Goal: Task Accomplishment & Management: Complete application form

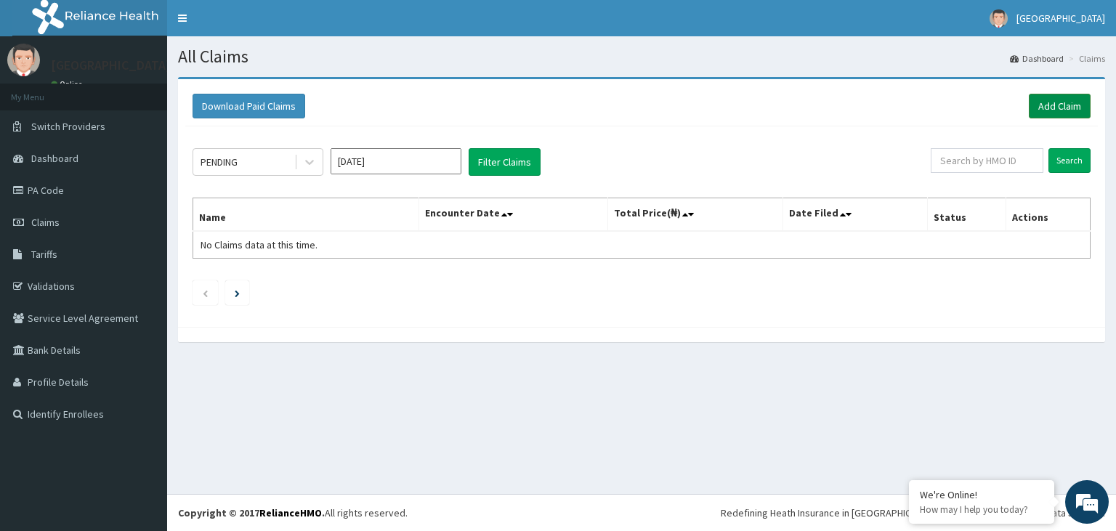
click at [1055, 102] on link "Add Claim" at bounding box center [1060, 106] width 62 height 25
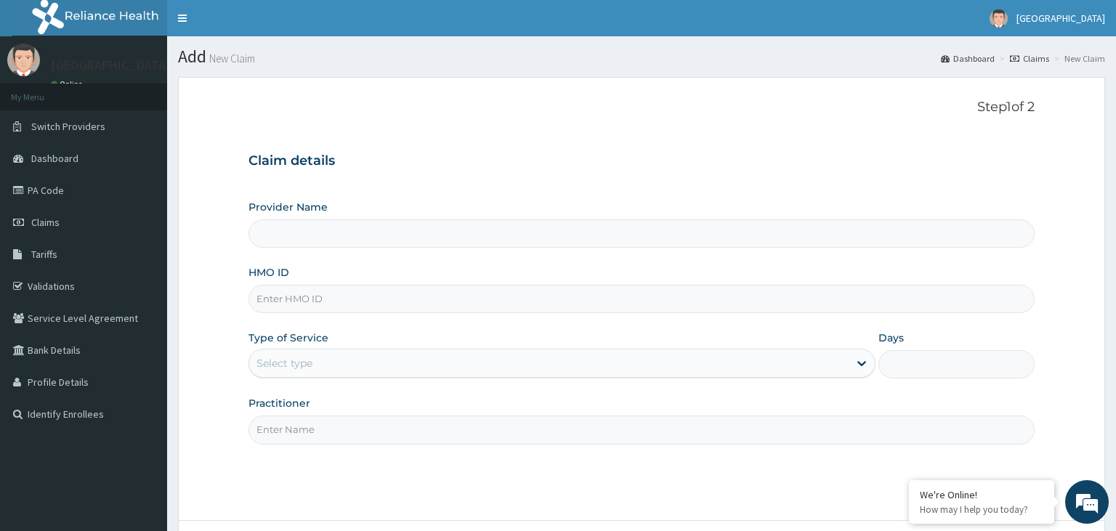
type input "[GEOGRAPHIC_DATA]"
type input "SRS/10047/A"
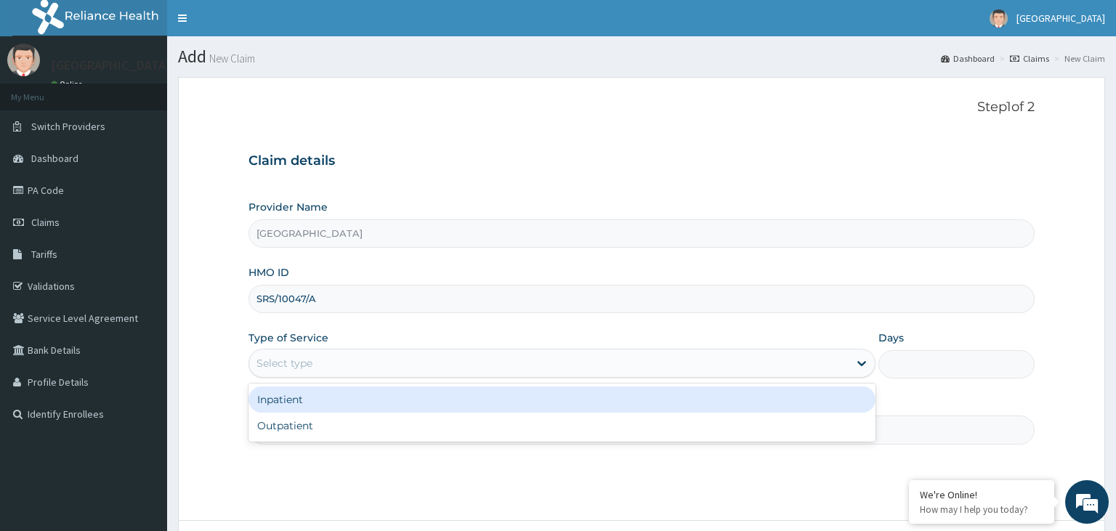
click at [368, 367] on div "Select type" at bounding box center [548, 363] width 599 height 23
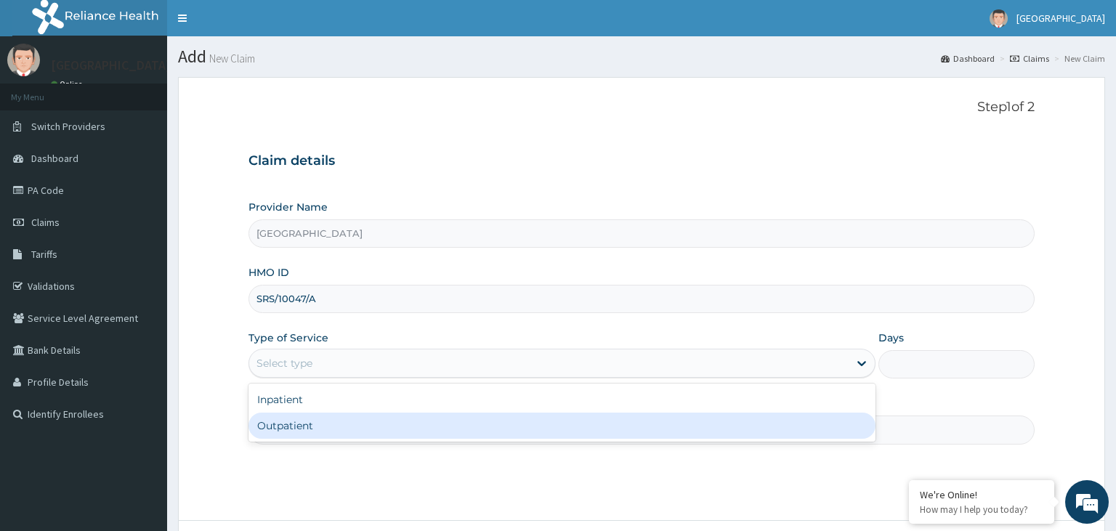
click at [320, 427] on div "Outpatient" at bounding box center [562, 426] width 627 height 26
type input "1"
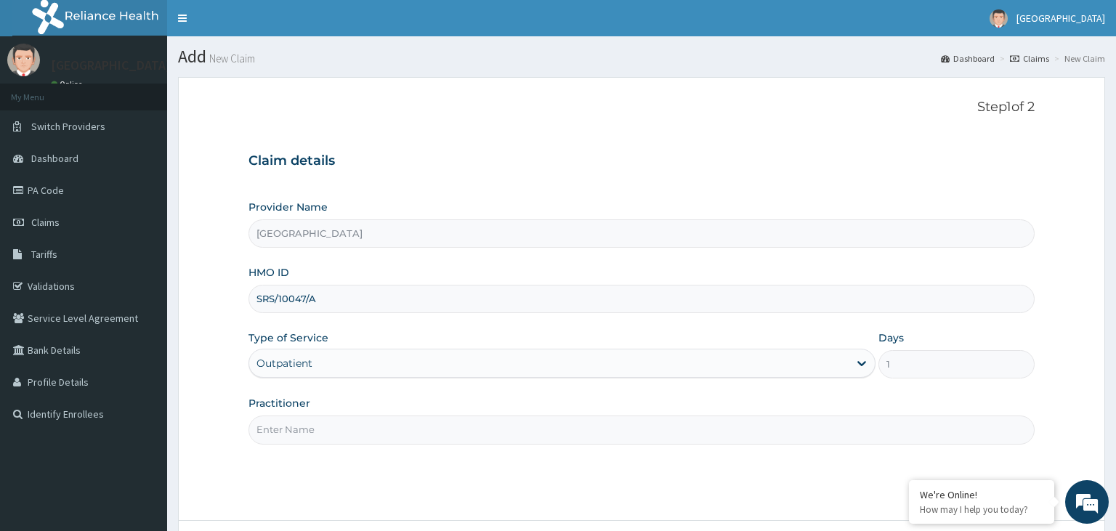
click at [393, 423] on input "Practitioner" at bounding box center [642, 430] width 787 height 28
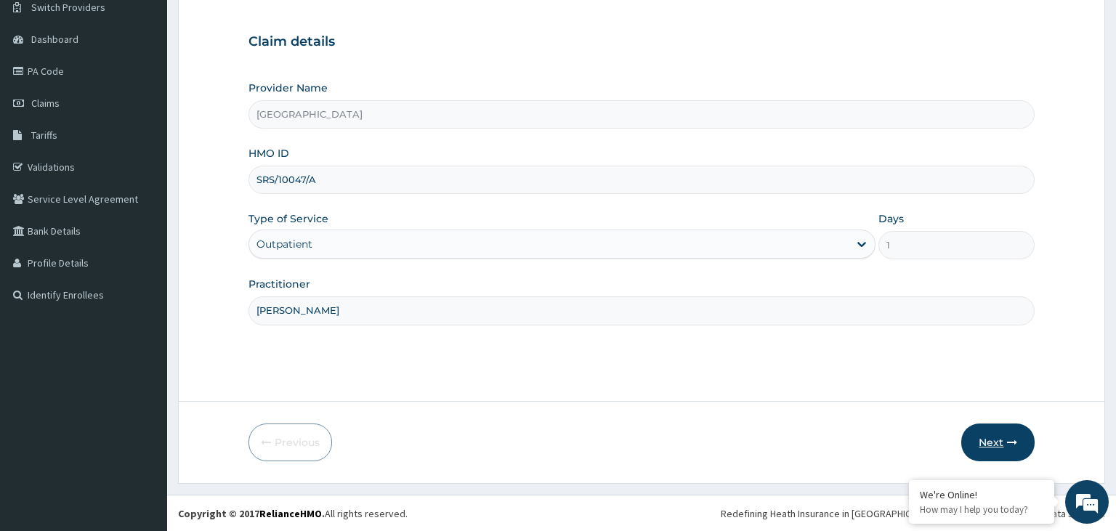
type input "[PERSON_NAME]"
click at [996, 440] on button "Next" at bounding box center [997, 443] width 73 height 38
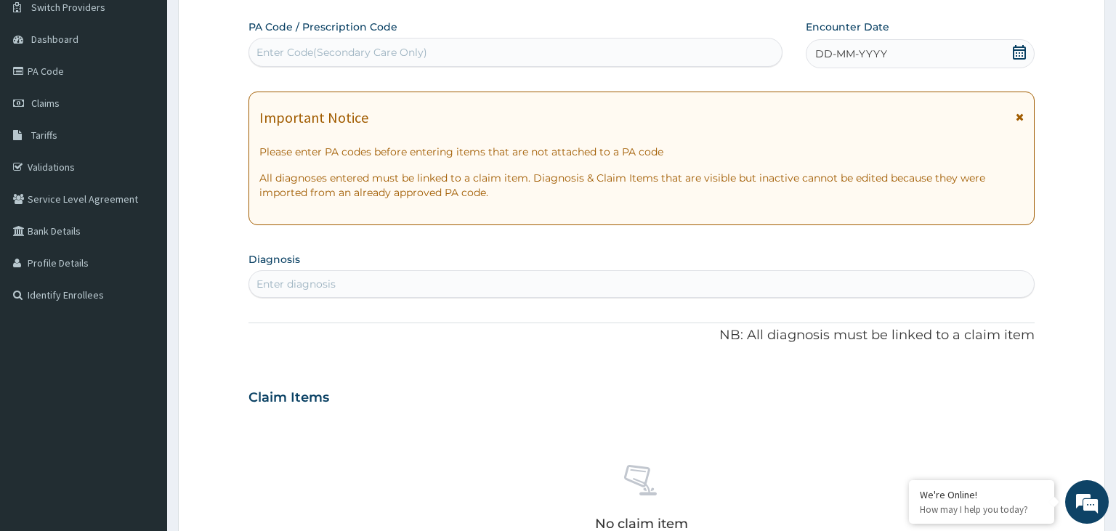
click at [659, 49] on div "Enter Code(Secondary Care Only)" at bounding box center [515, 52] width 533 height 23
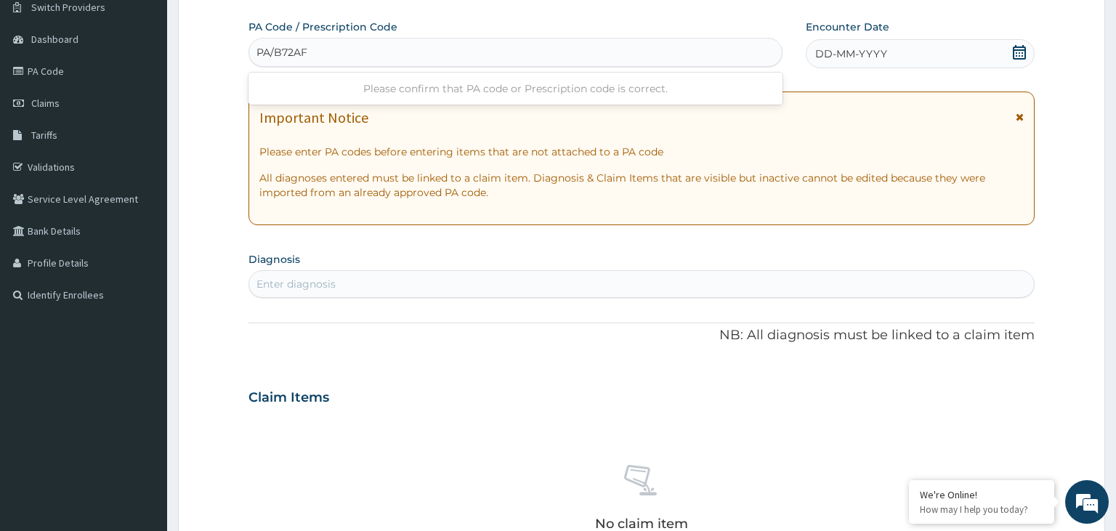
type input "PA/B72AFA"
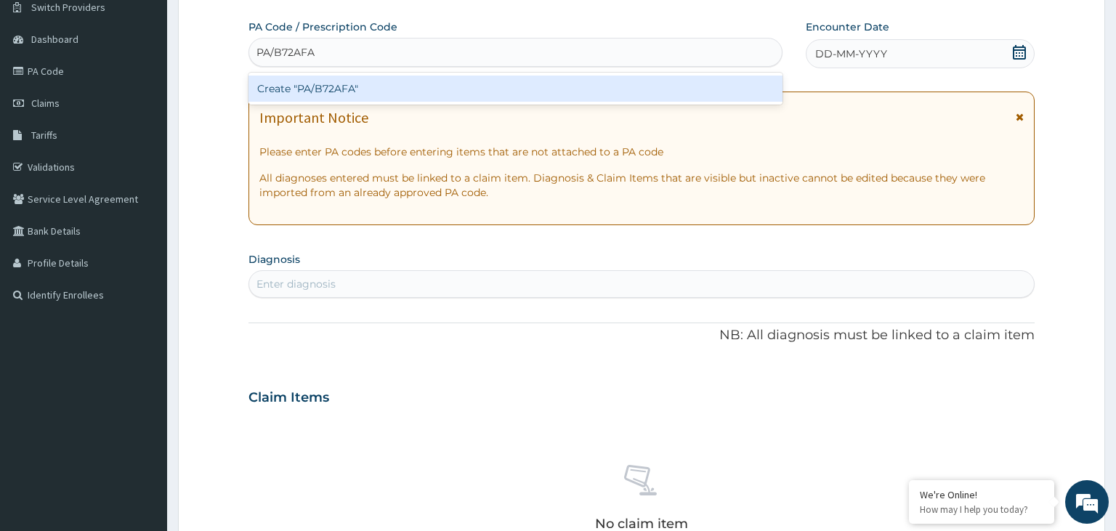
click at [727, 91] on div "Create "PA/B72AFA"" at bounding box center [516, 89] width 535 height 26
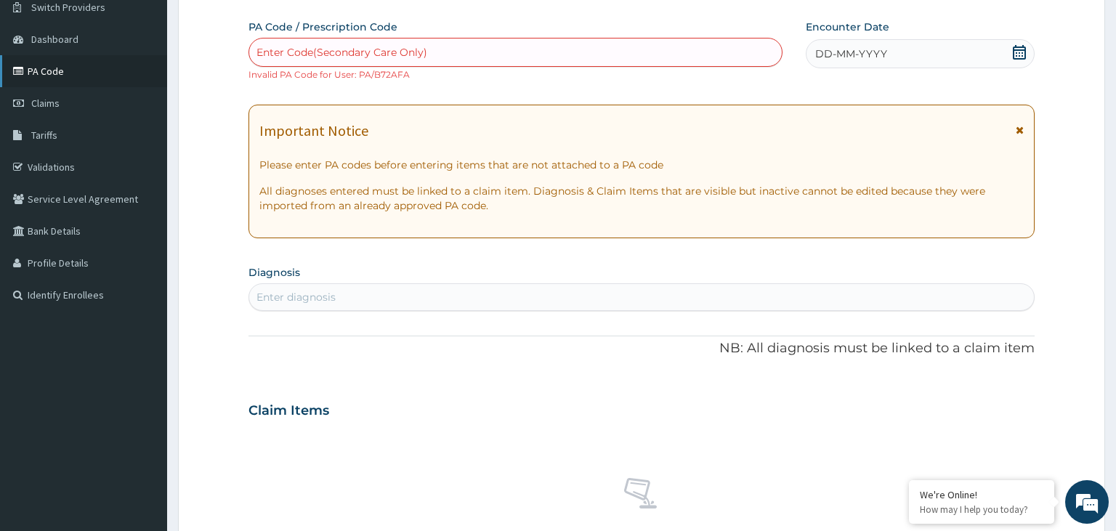
click at [52, 67] on link "PA Code" at bounding box center [83, 71] width 167 height 32
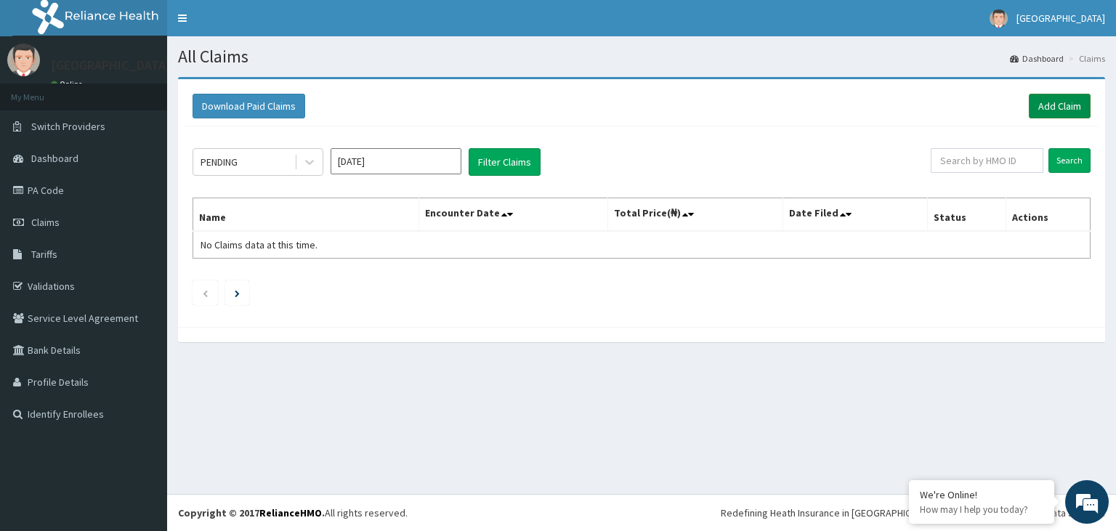
click at [1062, 104] on link "Add Claim" at bounding box center [1060, 106] width 62 height 25
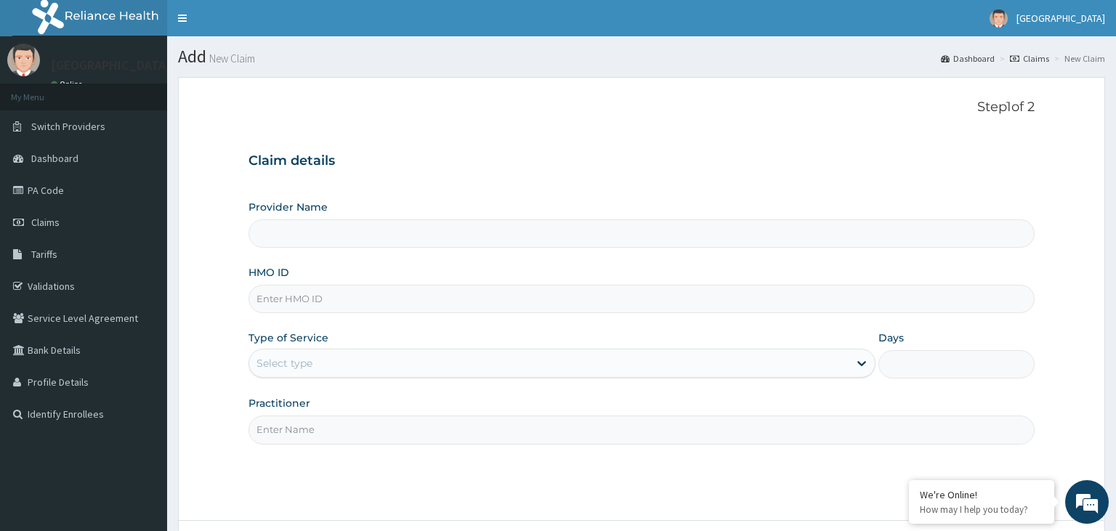
type input "[GEOGRAPHIC_DATA]"
click at [356, 300] on input "HMO ID" at bounding box center [642, 299] width 787 height 28
type input "SRS/10447/A"
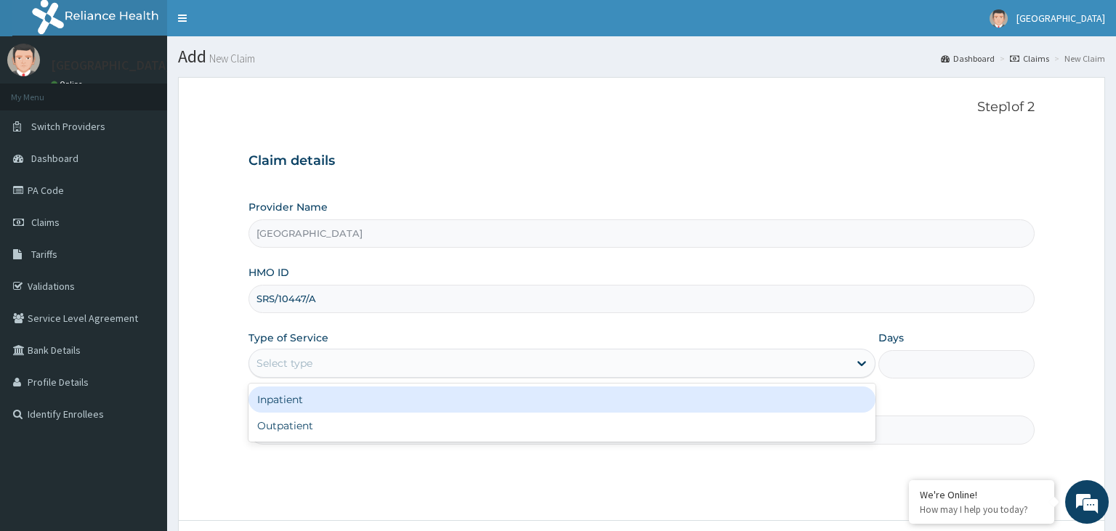
click at [371, 362] on div "Select type" at bounding box center [548, 363] width 599 height 23
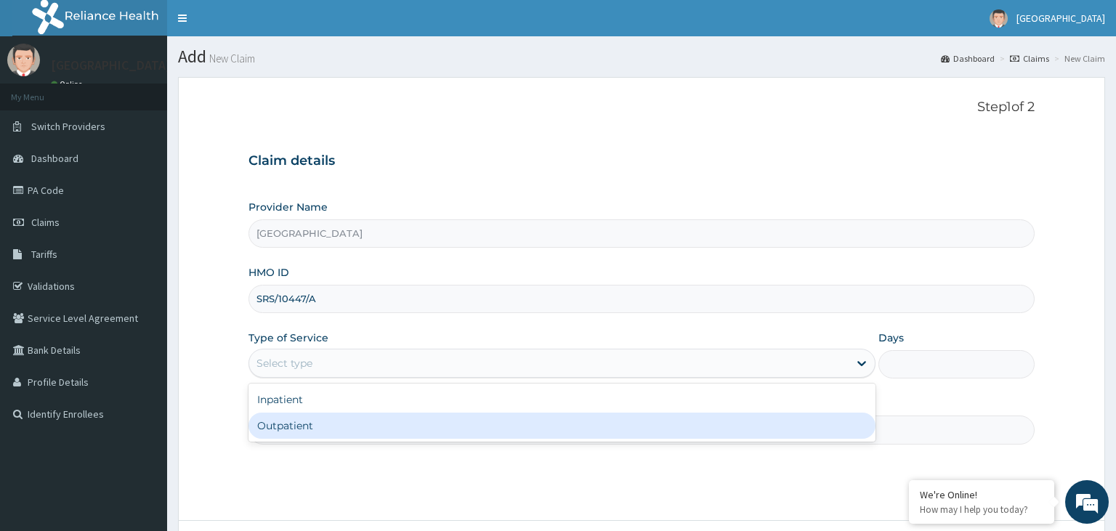
click at [333, 427] on div "Outpatient" at bounding box center [562, 426] width 627 height 26
type input "1"
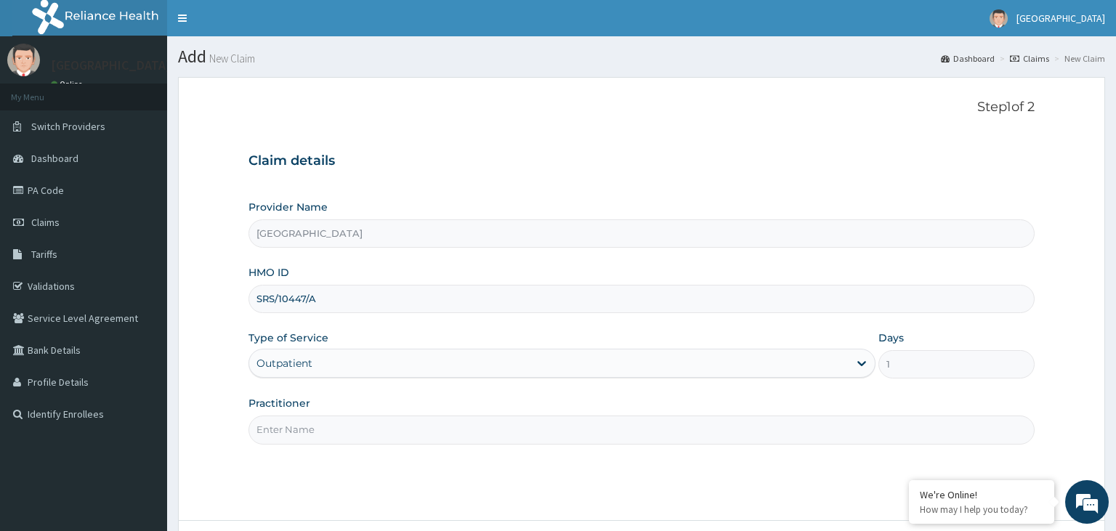
click at [337, 427] on input "Practitioner" at bounding box center [642, 430] width 787 height 28
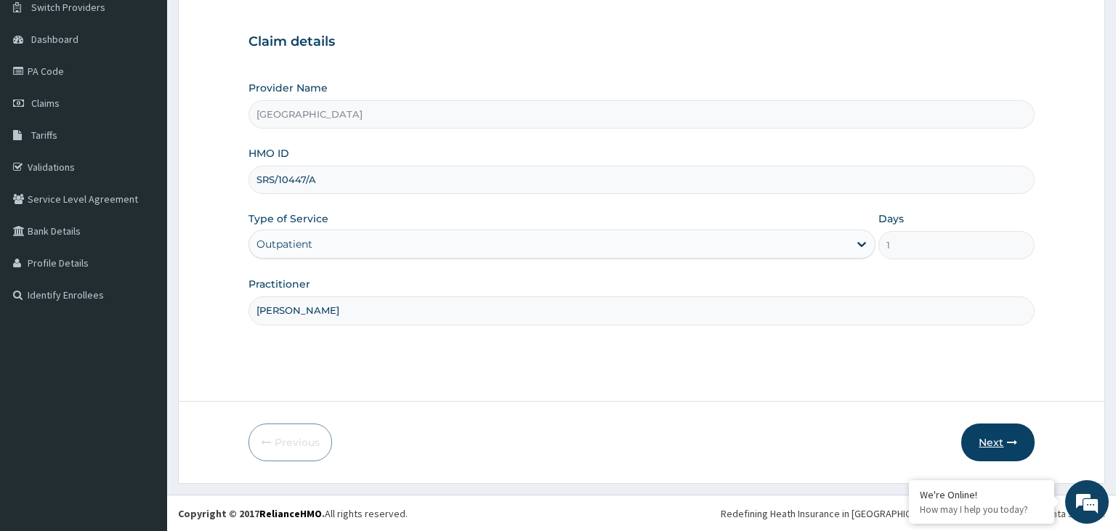
type input "DR EDE"
click at [1010, 445] on icon "button" at bounding box center [1012, 442] width 10 height 10
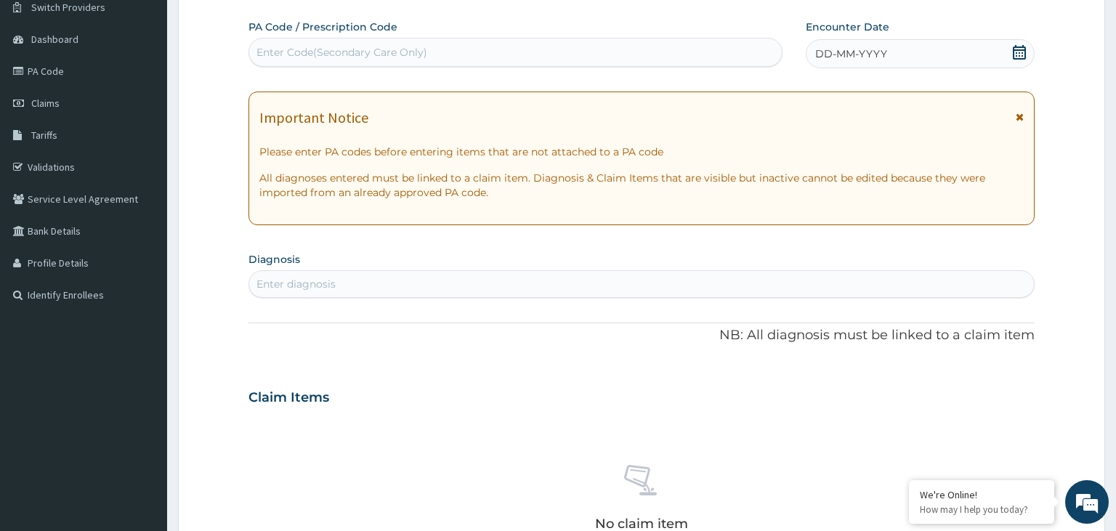
click at [360, 54] on div "Enter Code(Secondary Care Only)" at bounding box center [342, 52] width 171 height 15
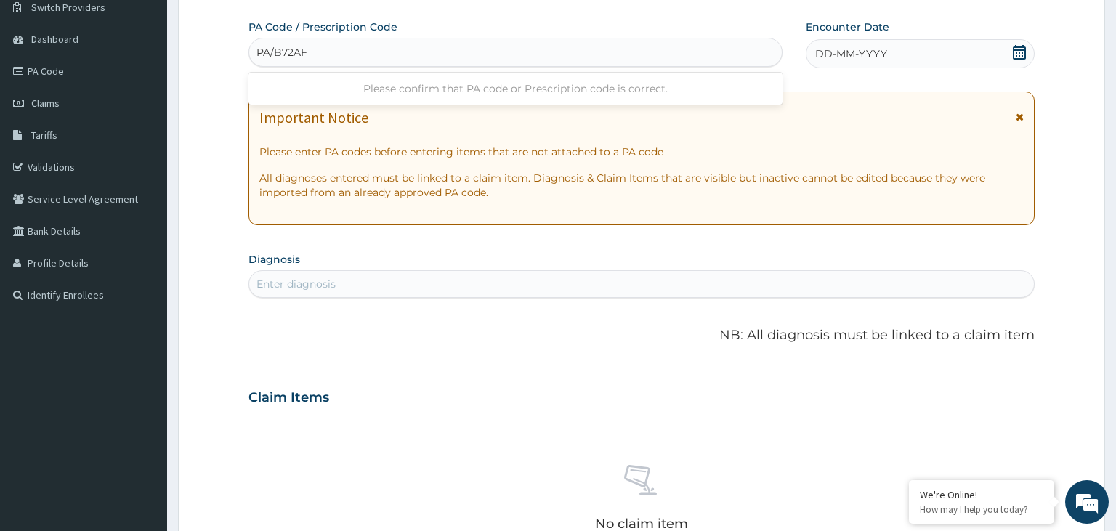
type input "PA/B72AFA"
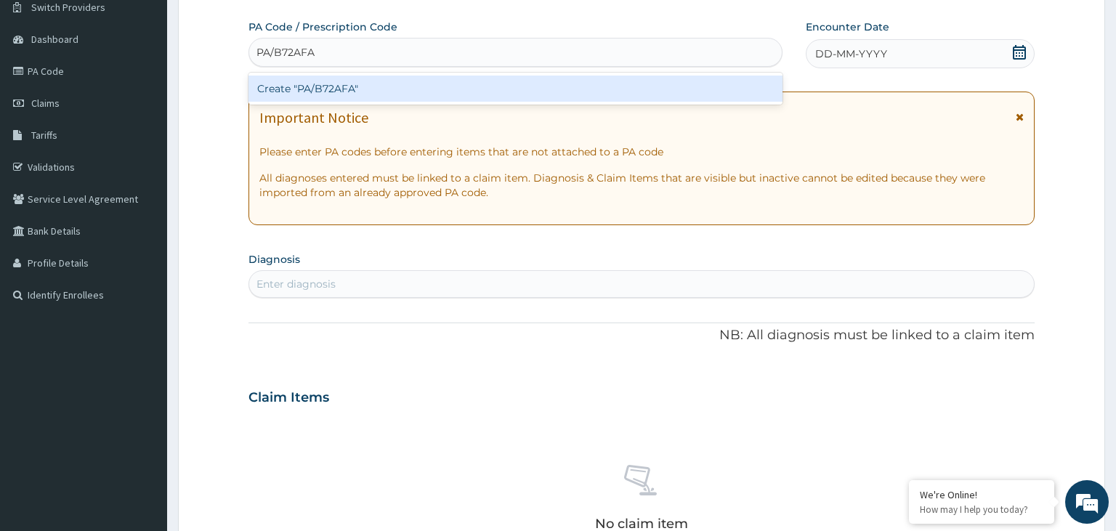
click at [387, 92] on div "Create "PA/B72AFA"" at bounding box center [516, 89] width 535 height 26
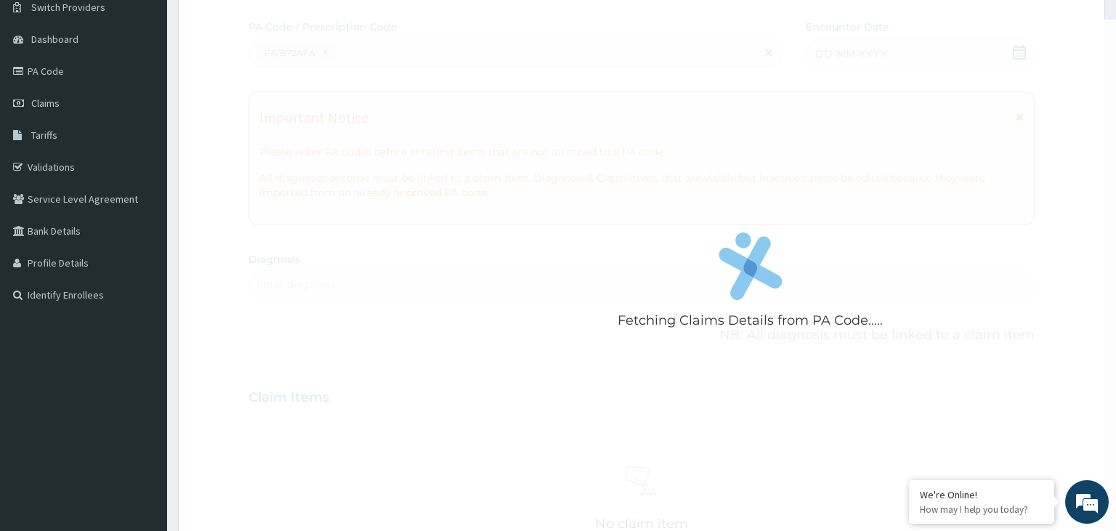
scroll to position [488, 0]
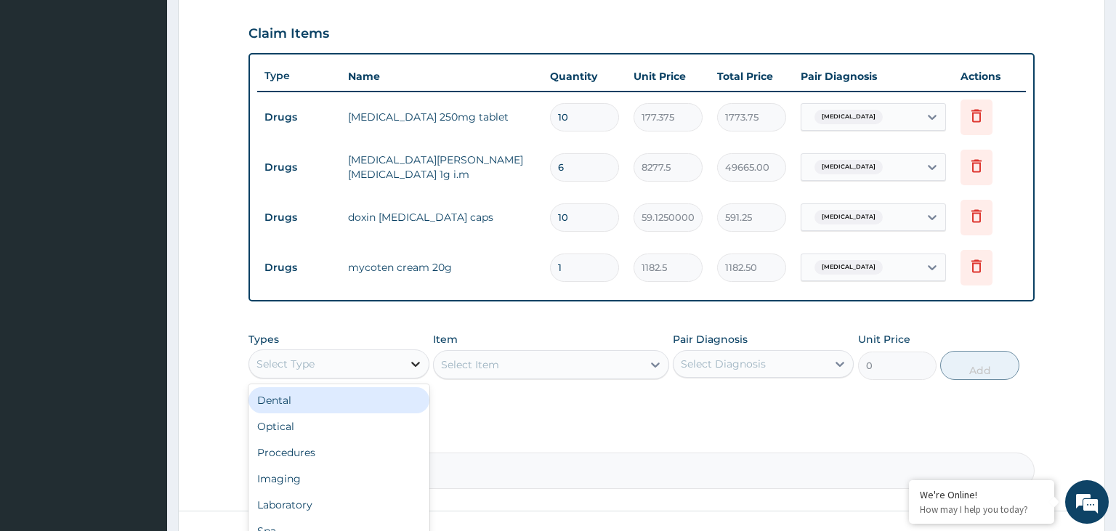
click at [414, 361] on icon at bounding box center [415, 364] width 15 height 15
click at [312, 408] on div "Procedures" at bounding box center [339, 408] width 181 height 26
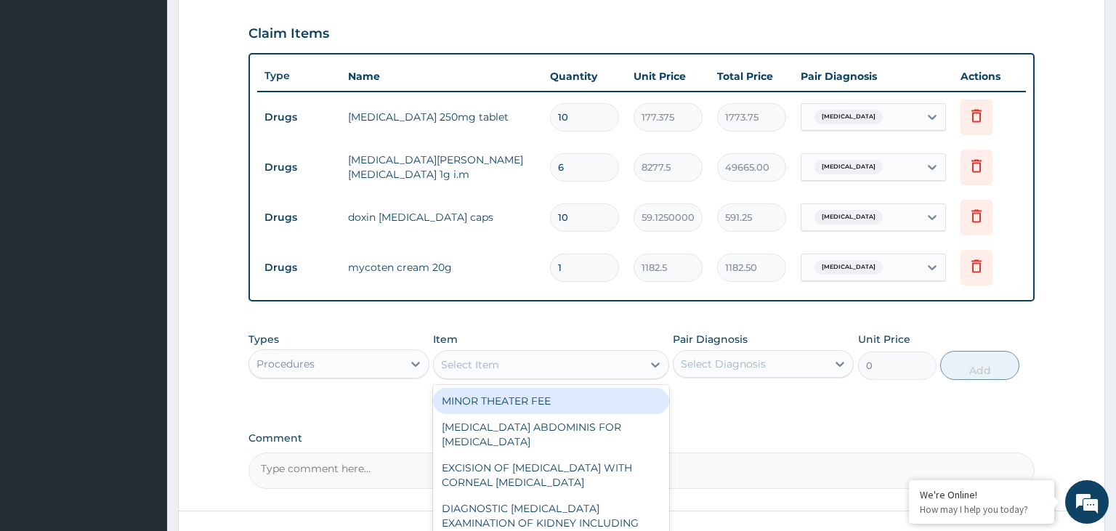
click at [565, 361] on div "Select Item" at bounding box center [538, 364] width 209 height 23
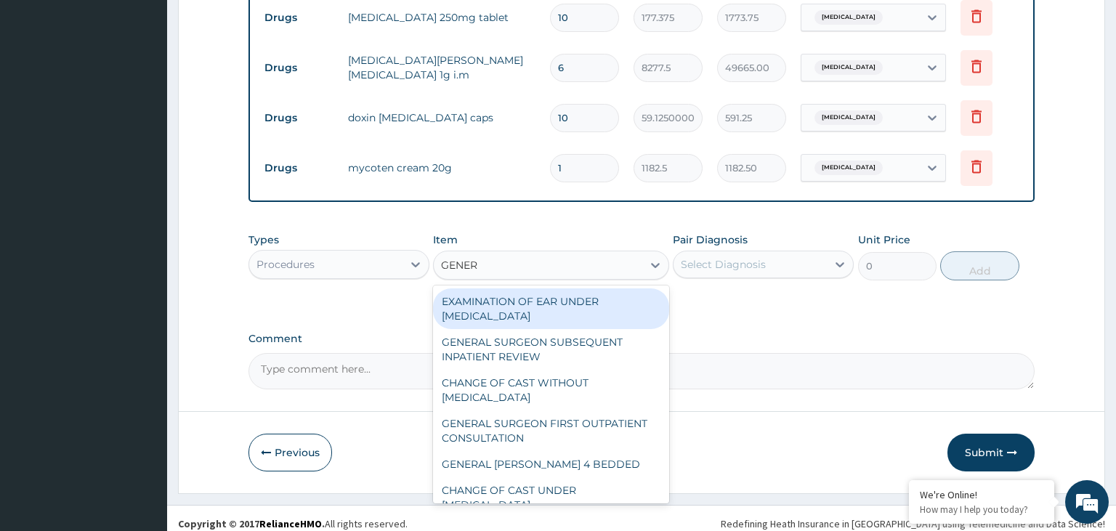
scroll to position [589, 0]
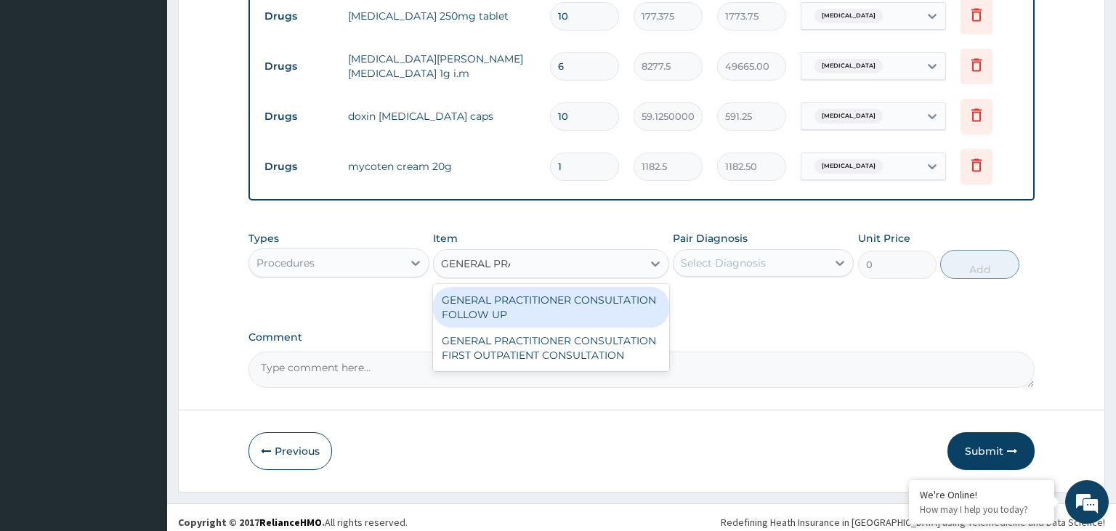
type input "GENERAL PRAC"
click at [592, 301] on div "GENERAL PRACTITIONER CONSULTATION FOLLOW UP" at bounding box center [551, 307] width 236 height 41
type input "2365"
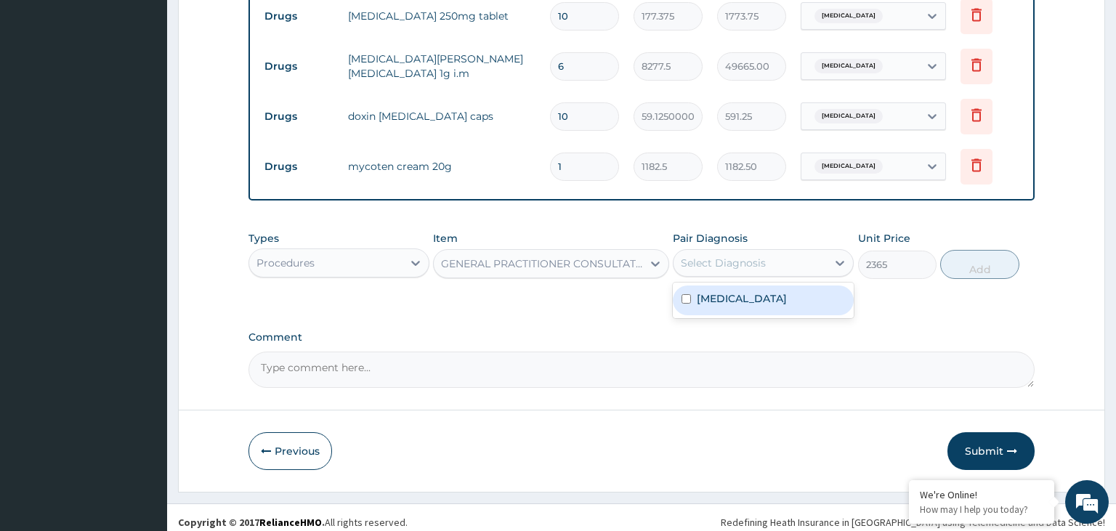
click at [827, 265] on div "Select Diagnosis" at bounding box center [750, 262] width 153 height 23
click at [780, 305] on div "Bacterial vaginosis" at bounding box center [763, 301] width 181 height 30
checkbox input "true"
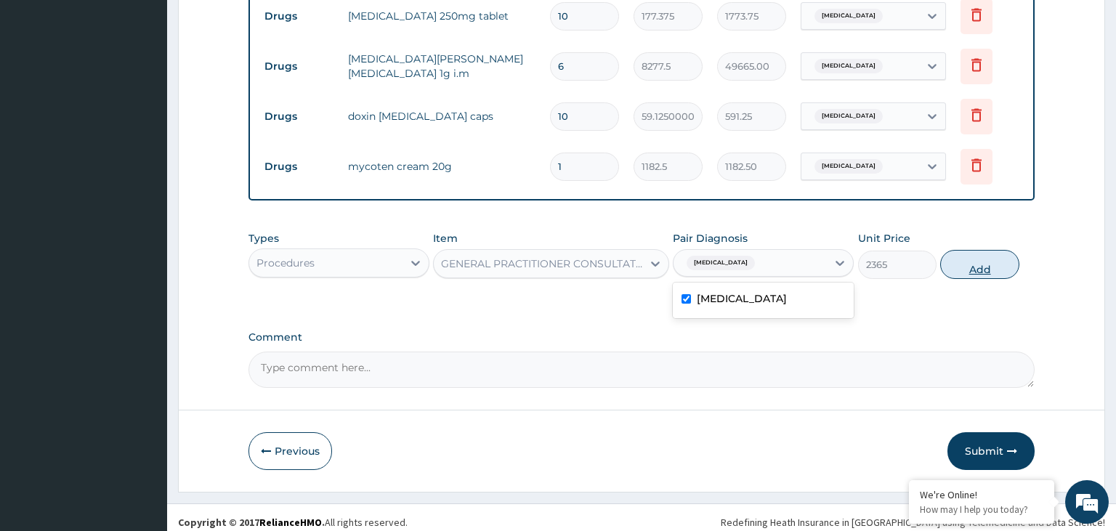
click at [977, 259] on button "Add" at bounding box center [979, 264] width 78 height 29
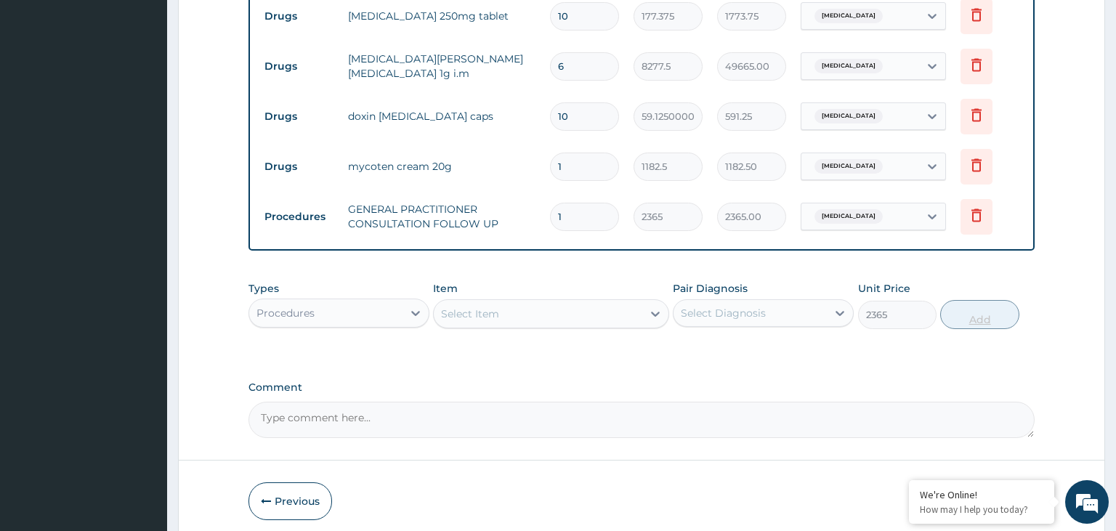
type input "0"
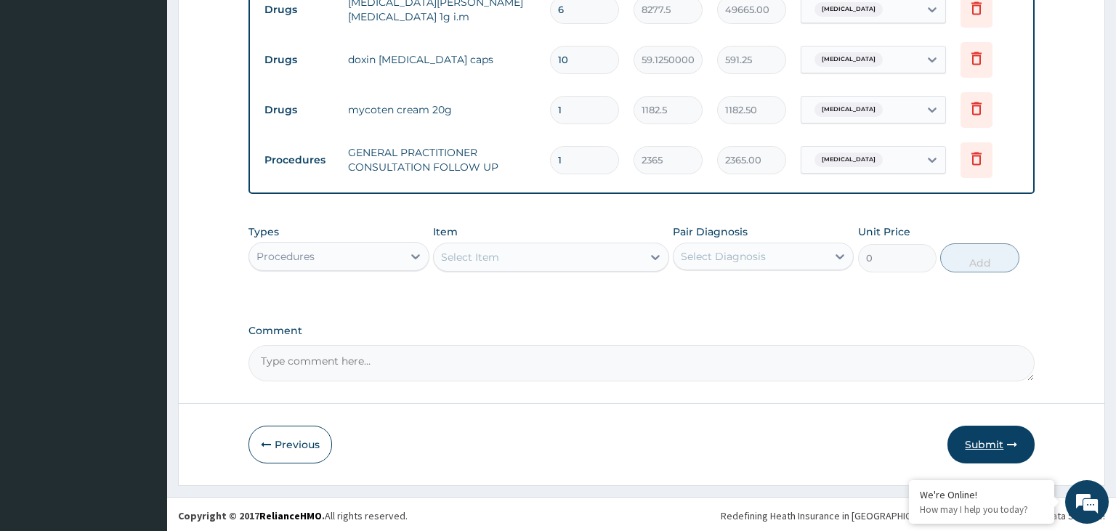
click at [998, 440] on button "Submit" at bounding box center [991, 445] width 87 height 38
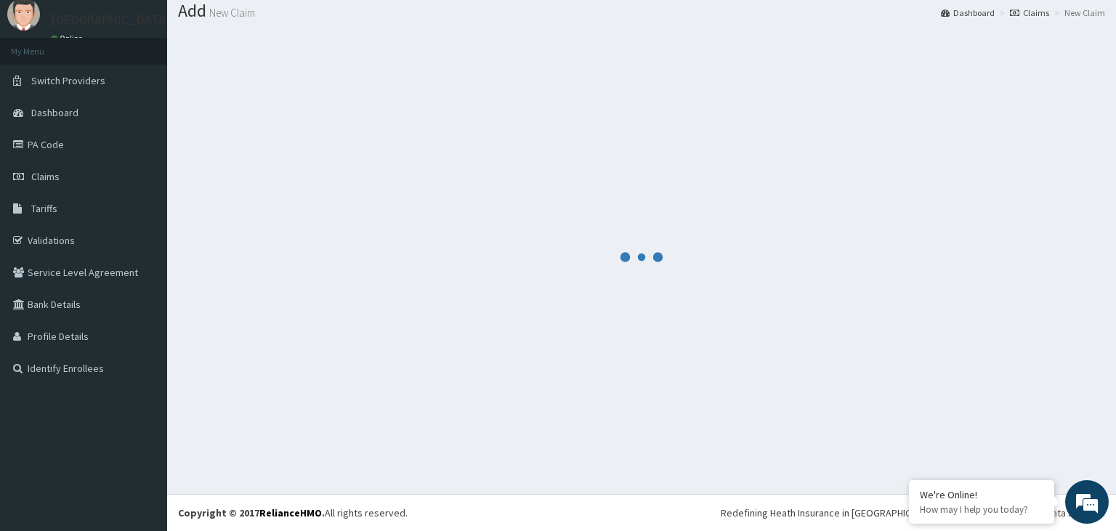
scroll to position [45, 0]
